Goal: Task Accomplishment & Management: Use online tool/utility

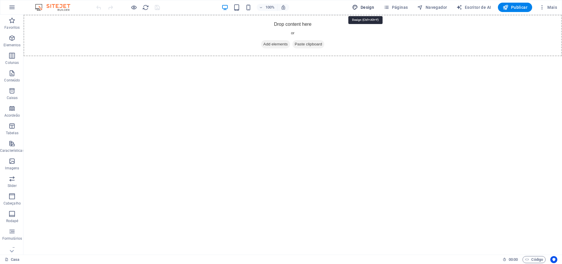
click at [370, 5] on span "Design" at bounding box center [363, 7] width 22 height 6
select select "px"
select select "400"
select select "px"
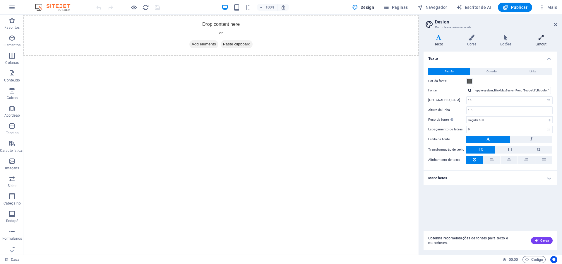
click at [539, 41] on h4 "Layout" at bounding box center [541, 41] width 33 height 12
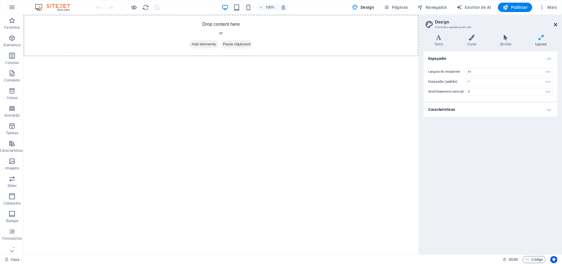
click at [555, 23] on icon at bounding box center [556, 24] width 4 height 5
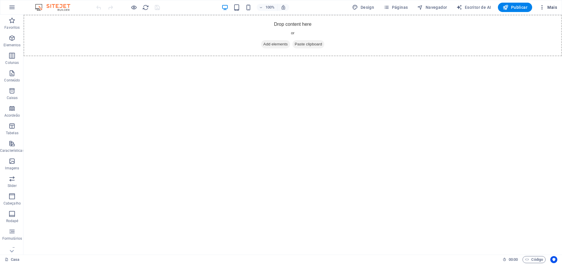
click at [541, 6] on icon "button" at bounding box center [542, 7] width 6 height 6
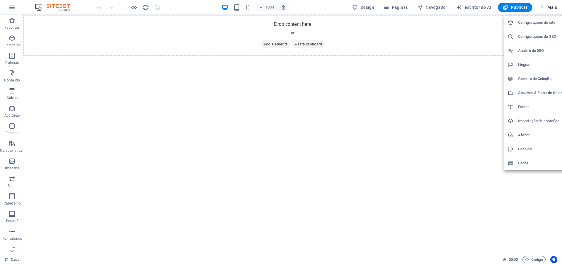
click at [11, 109] on div at bounding box center [281, 132] width 562 height 264
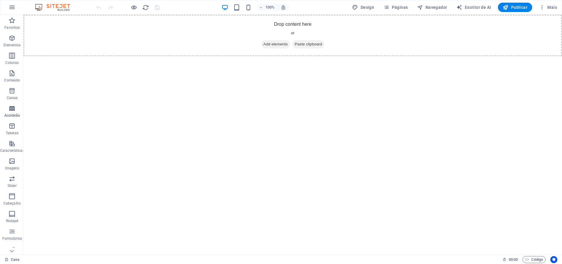
click at [11, 109] on icon "button" at bounding box center [11, 108] width 7 height 7
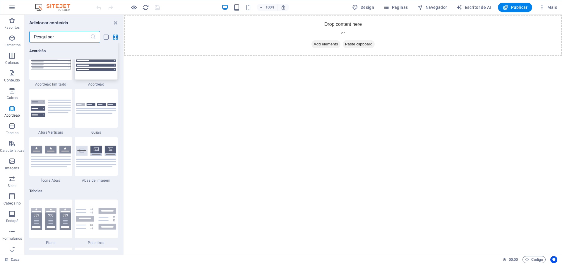
scroll to position [1895, 0]
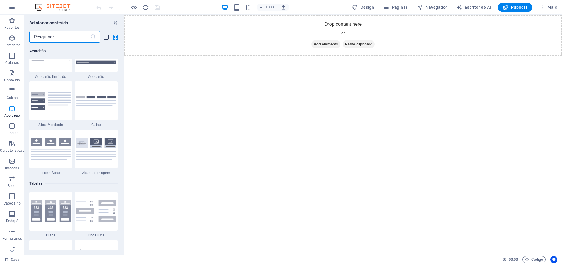
click at [106, 37] on icon "list-view" at bounding box center [106, 37] width 7 height 7
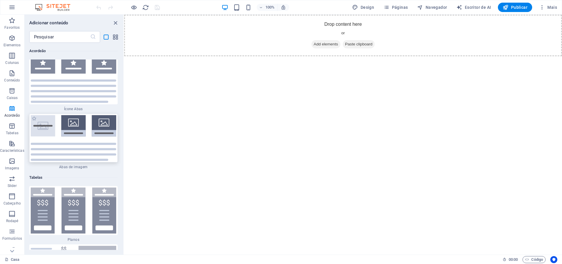
scroll to position [4953, 0]
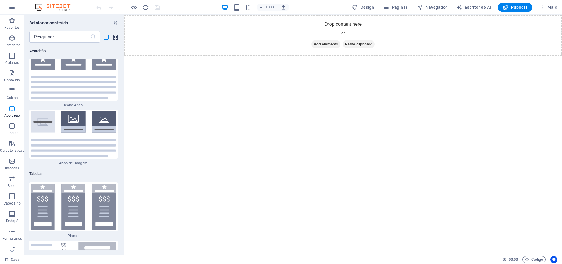
click at [117, 35] on icon "grid-view" at bounding box center [115, 37] width 7 height 7
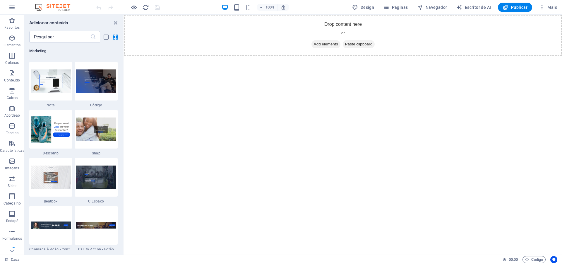
scroll to position [5067, 0]
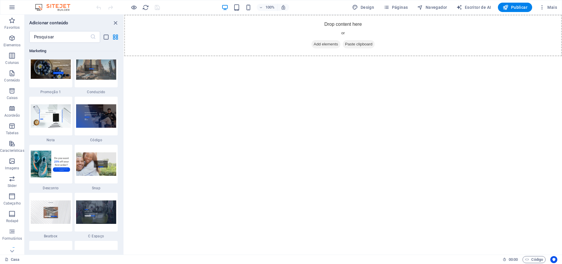
click at [85, 32] on img at bounding box center [96, 20] width 40 height 24
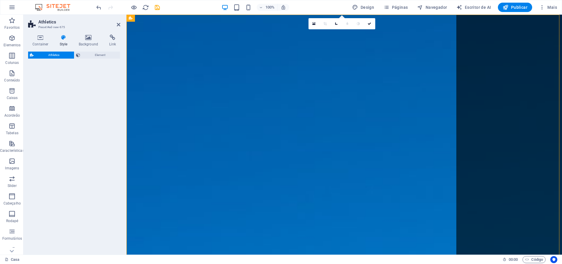
select select "%"
select select "rem"
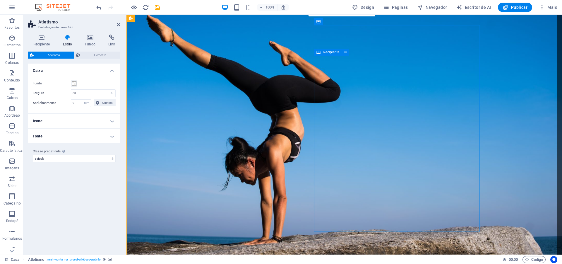
scroll to position [3, 0]
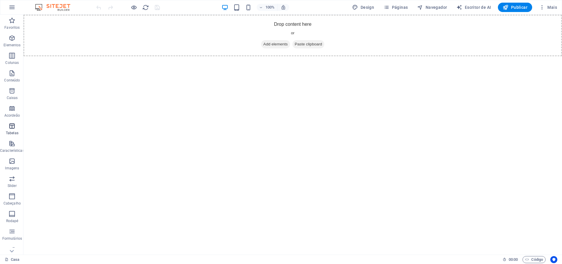
click at [11, 125] on icon "button" at bounding box center [11, 125] width 7 height 7
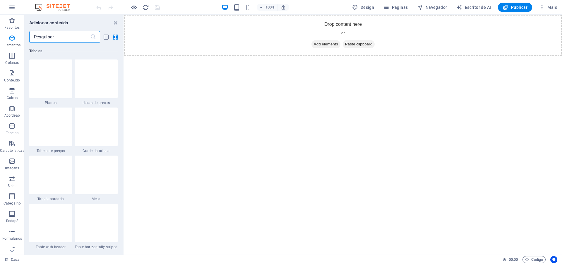
scroll to position [2063, 0]
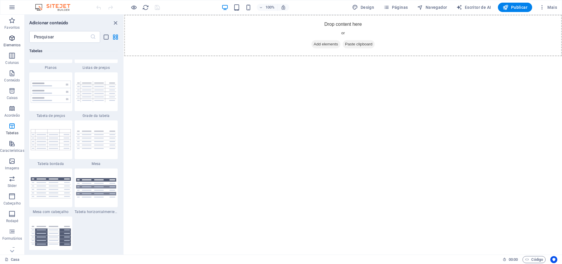
click at [9, 42] on span "Elementos" at bounding box center [12, 42] width 24 height 14
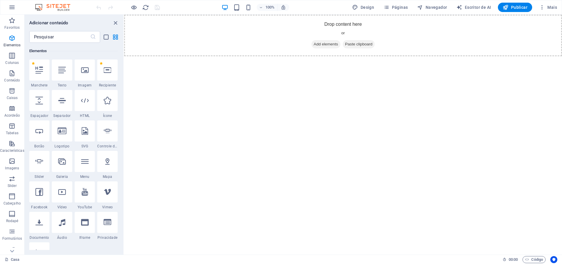
scroll to position [97, 0]
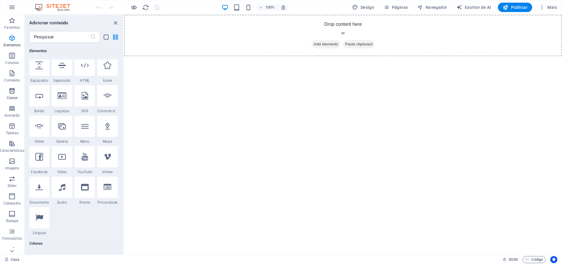
click at [12, 90] on icon "button" at bounding box center [11, 90] width 7 height 7
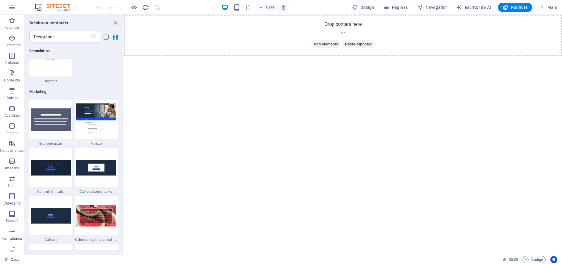
scroll to position [4693, 0]
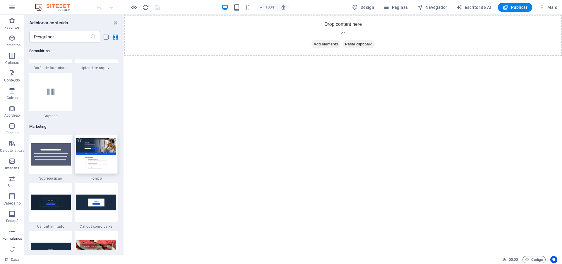
click at [94, 170] on img at bounding box center [96, 154] width 40 height 32
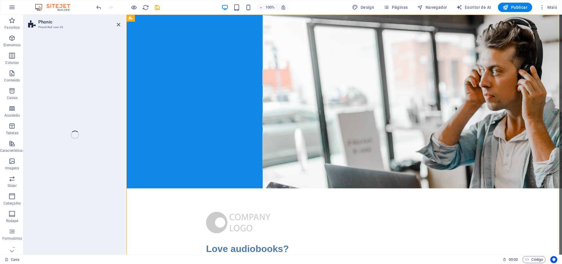
select select "%"
select select "rem"
select select "px"
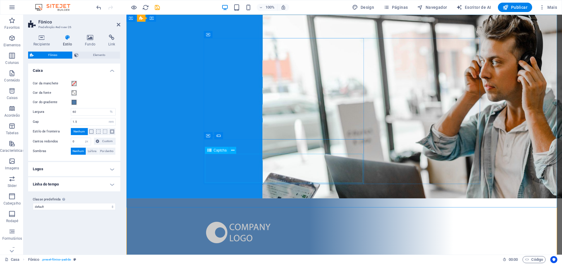
scroll to position [0, 0]
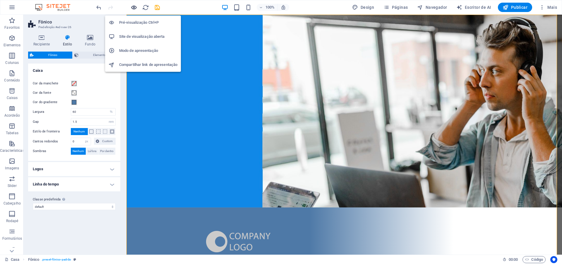
click at [133, 8] on icon "button" at bounding box center [134, 7] width 7 height 7
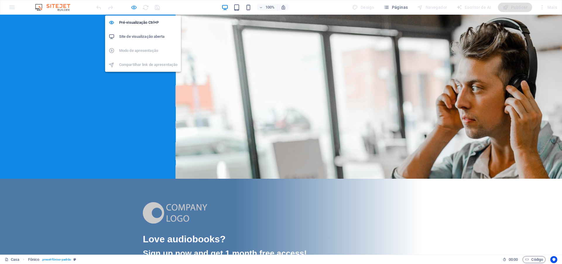
click at [133, 8] on icon "button" at bounding box center [134, 7] width 7 height 7
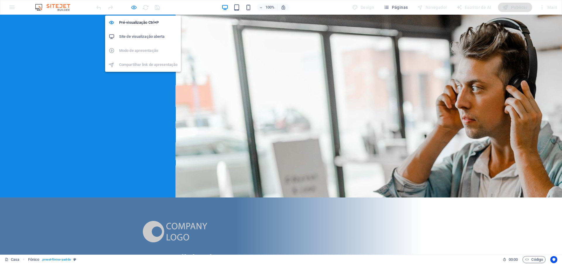
select select "%"
select select "rem"
select select "px"
